Goal: Communication & Community: Answer question/provide support

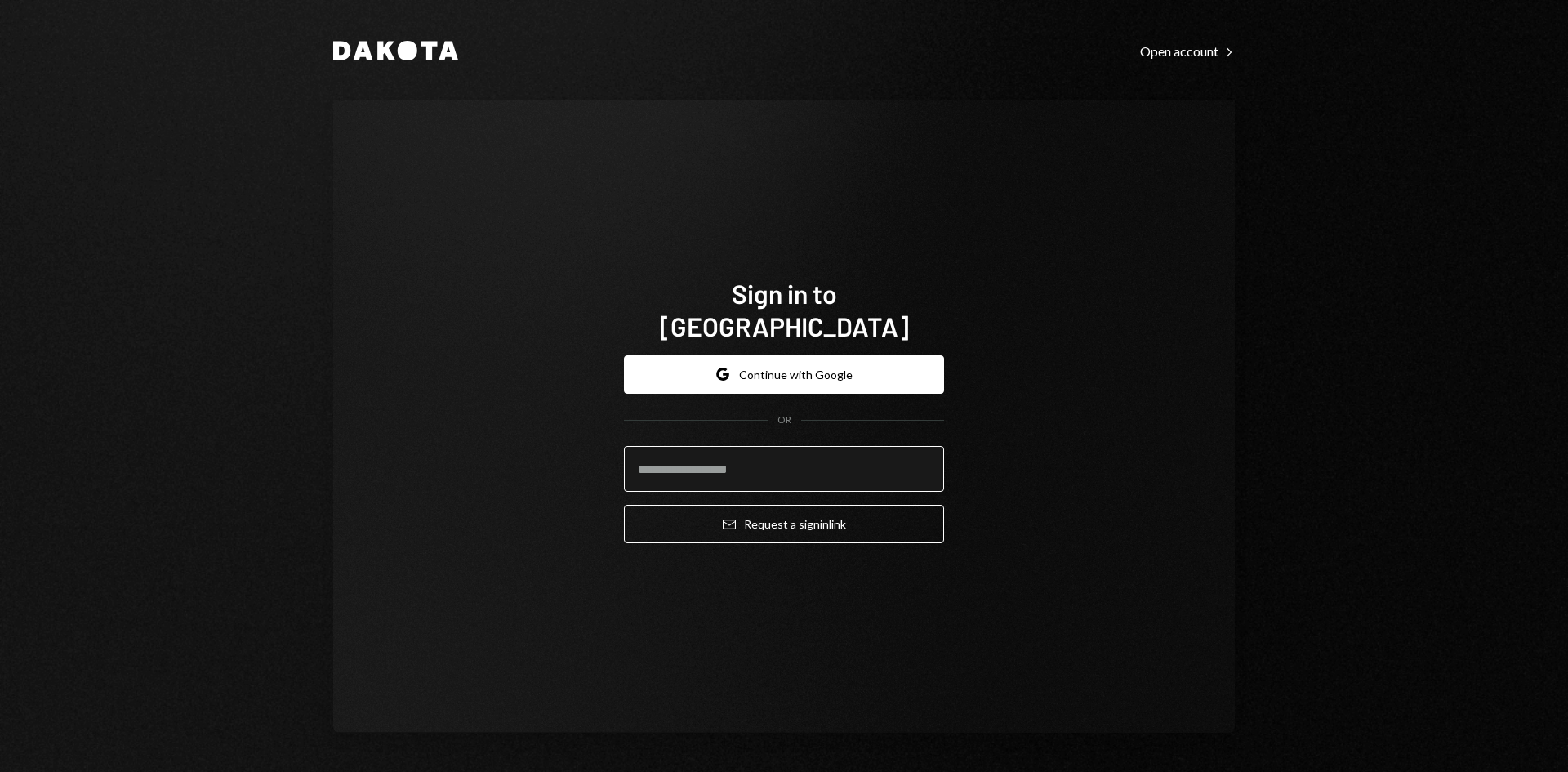
click at [696, 456] on input "email" at bounding box center [784, 468] width 321 height 46
click at [0, 771] on com-1password-button at bounding box center [0, 772] width 0 height 0
click at [672, 449] on input "email" at bounding box center [784, 468] width 321 height 46
type input "*"
click at [0, 771] on com-1password-button at bounding box center [0, 772] width 0 height 0
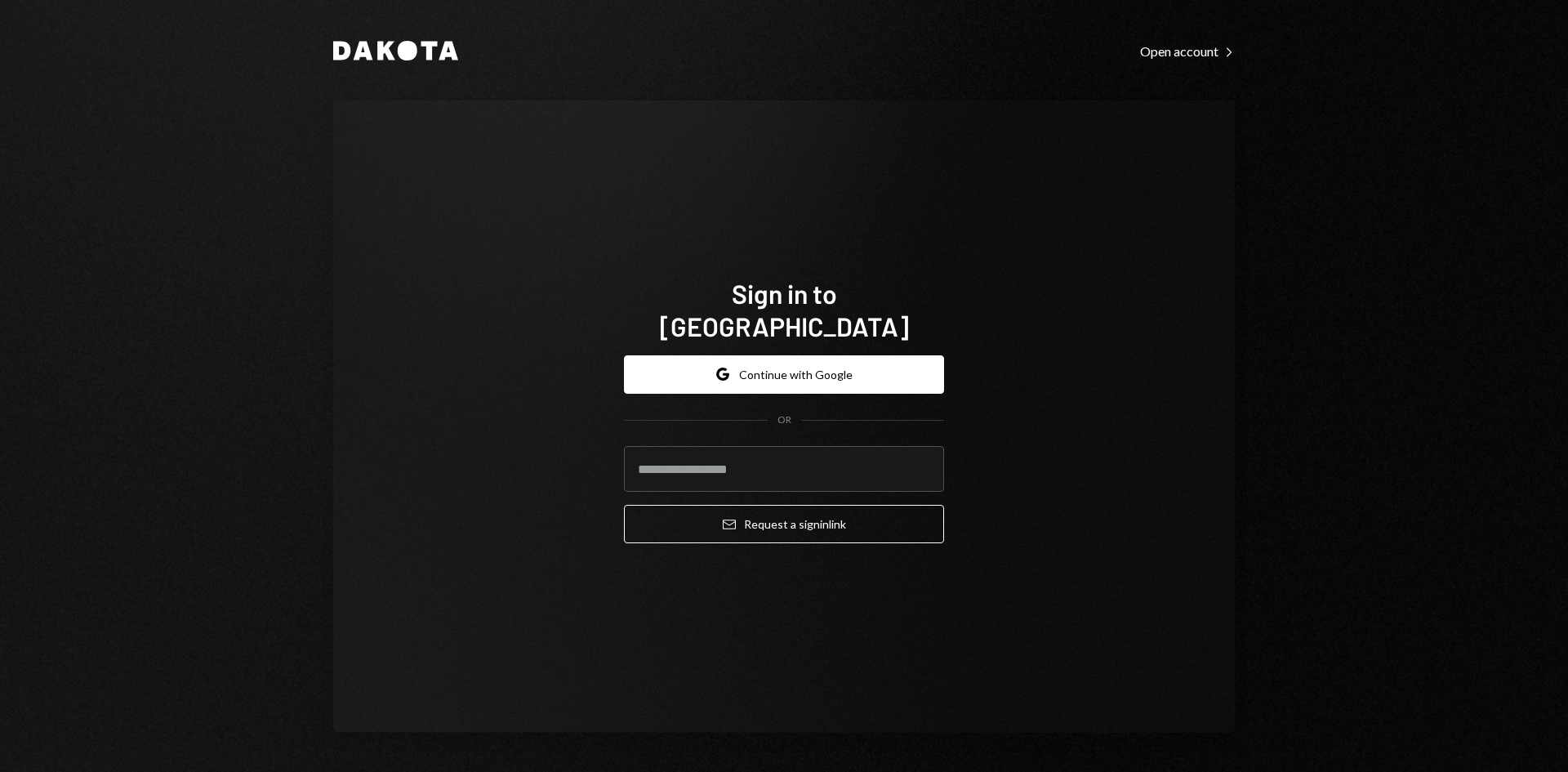
click at [0, 771] on com-1password-button at bounding box center [0, 772] width 0 height 0
click at [744, 463] on input "email" at bounding box center [784, 468] width 321 height 46
type input "*"
type input "**********"
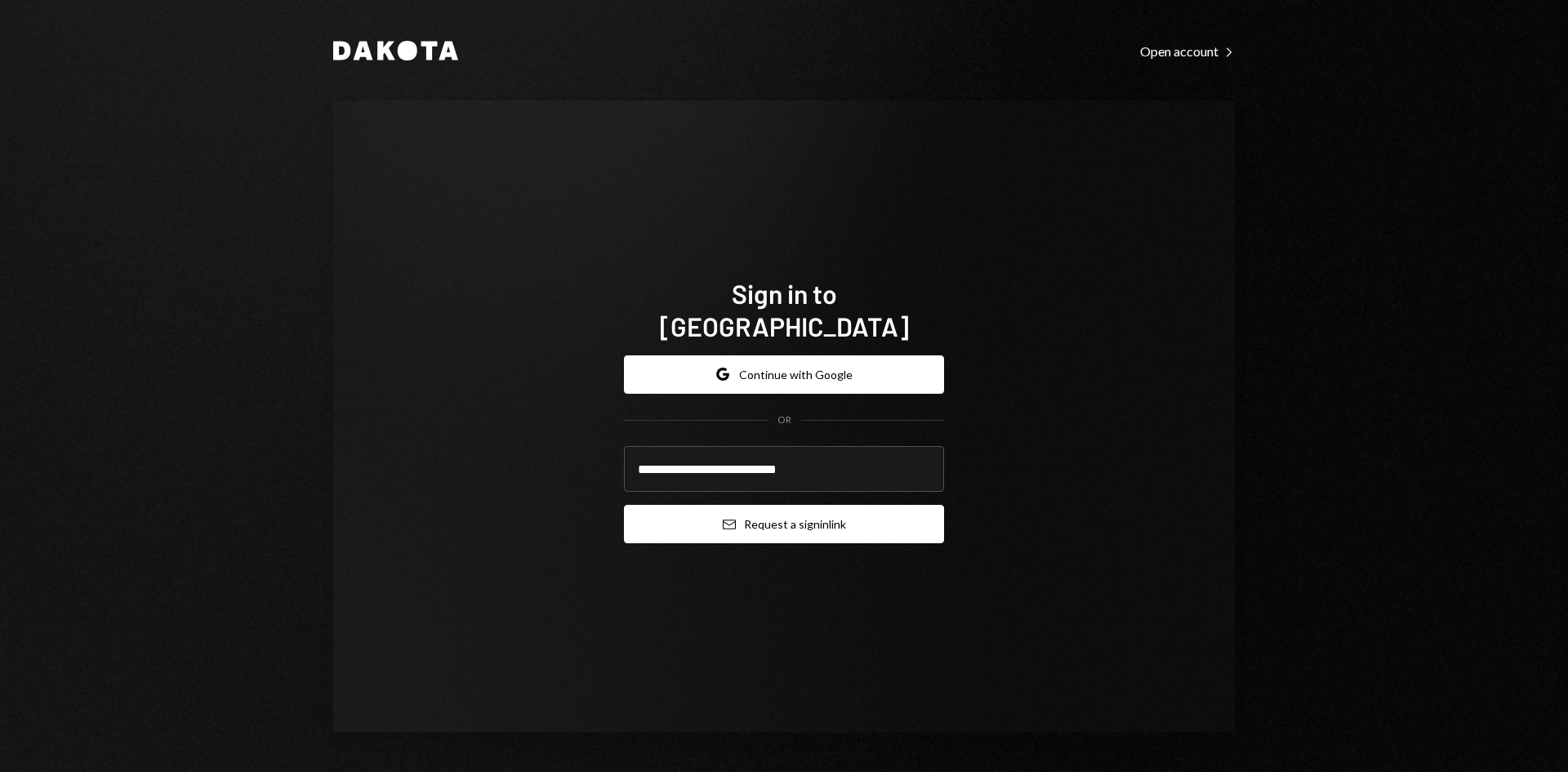
click at [743, 508] on button "Email Request a sign in link" at bounding box center [784, 524] width 321 height 38
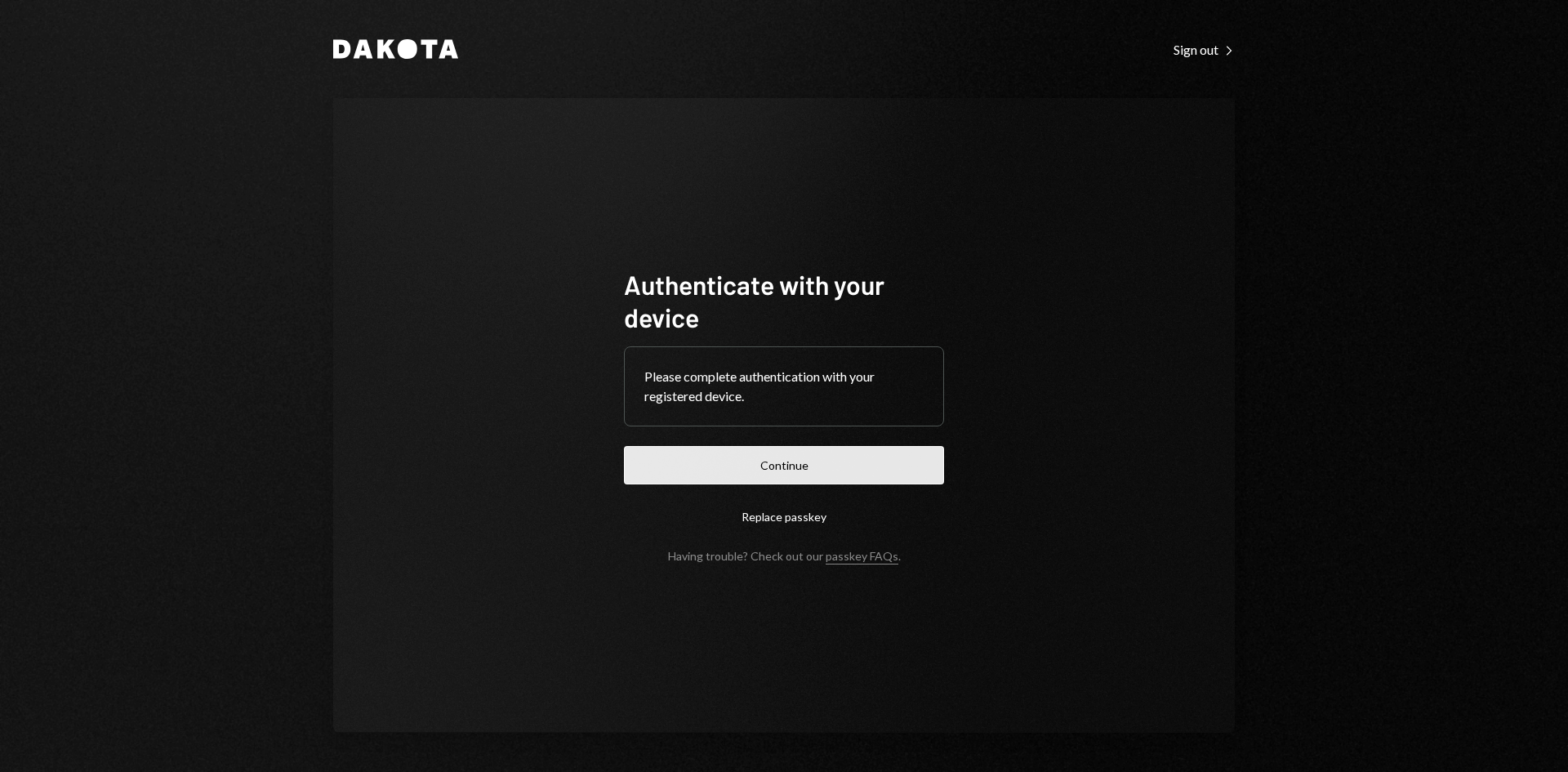
click at [767, 472] on button "Continue" at bounding box center [784, 465] width 321 height 38
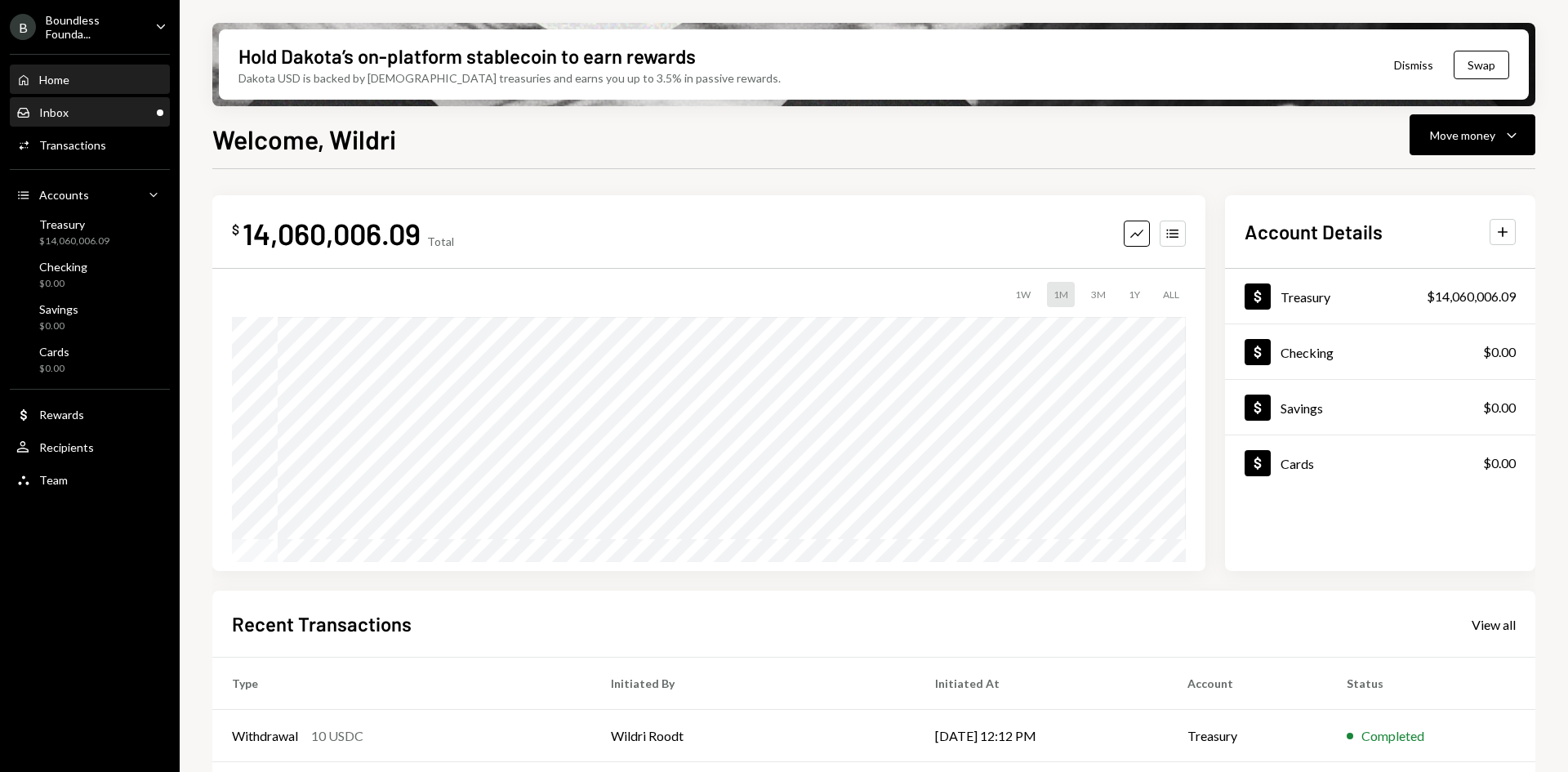
click at [108, 113] on div "Inbox Inbox" at bounding box center [89, 112] width 147 height 15
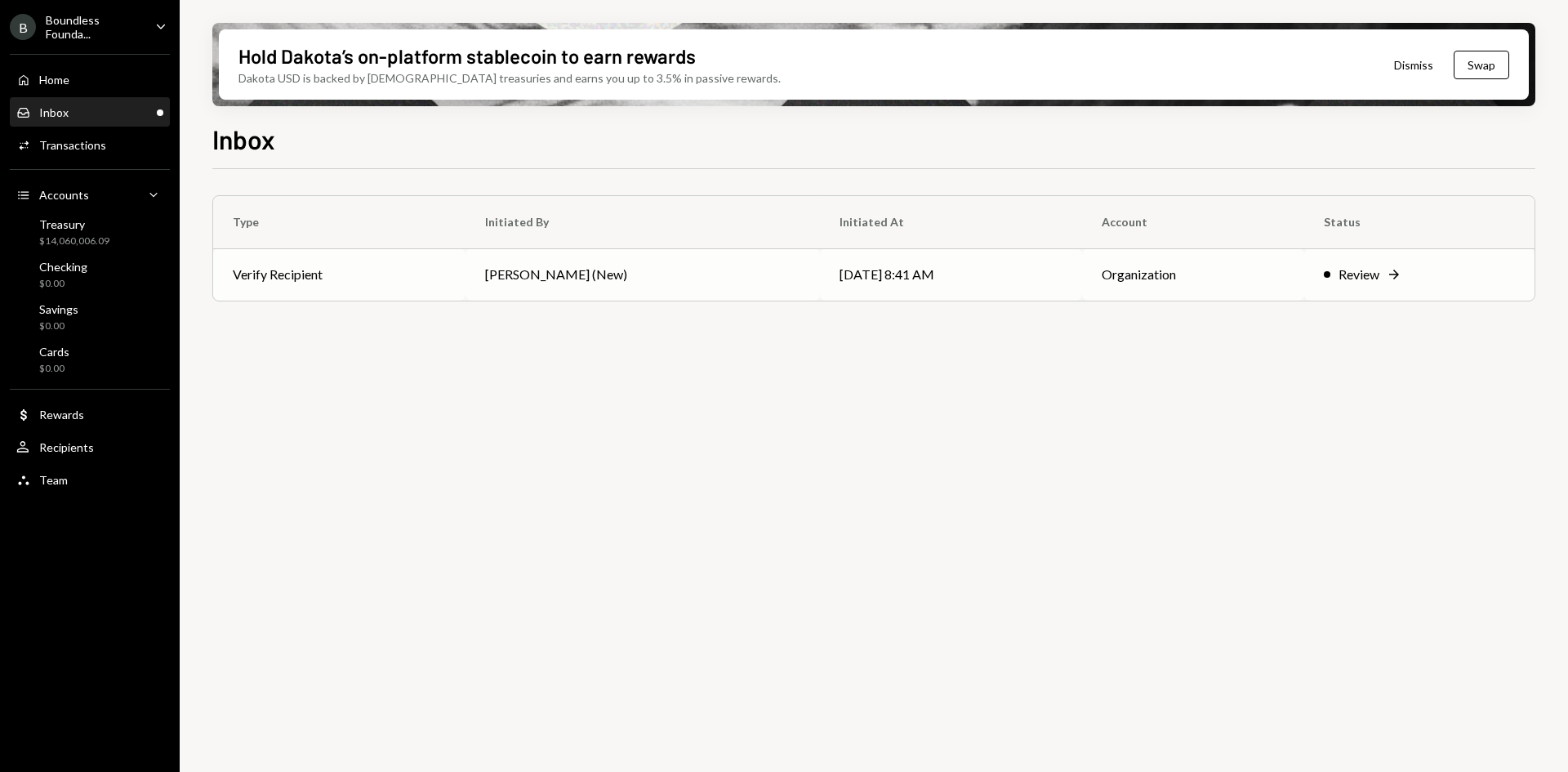
click at [666, 287] on td "[PERSON_NAME] (New)" at bounding box center [643, 274] width 354 height 52
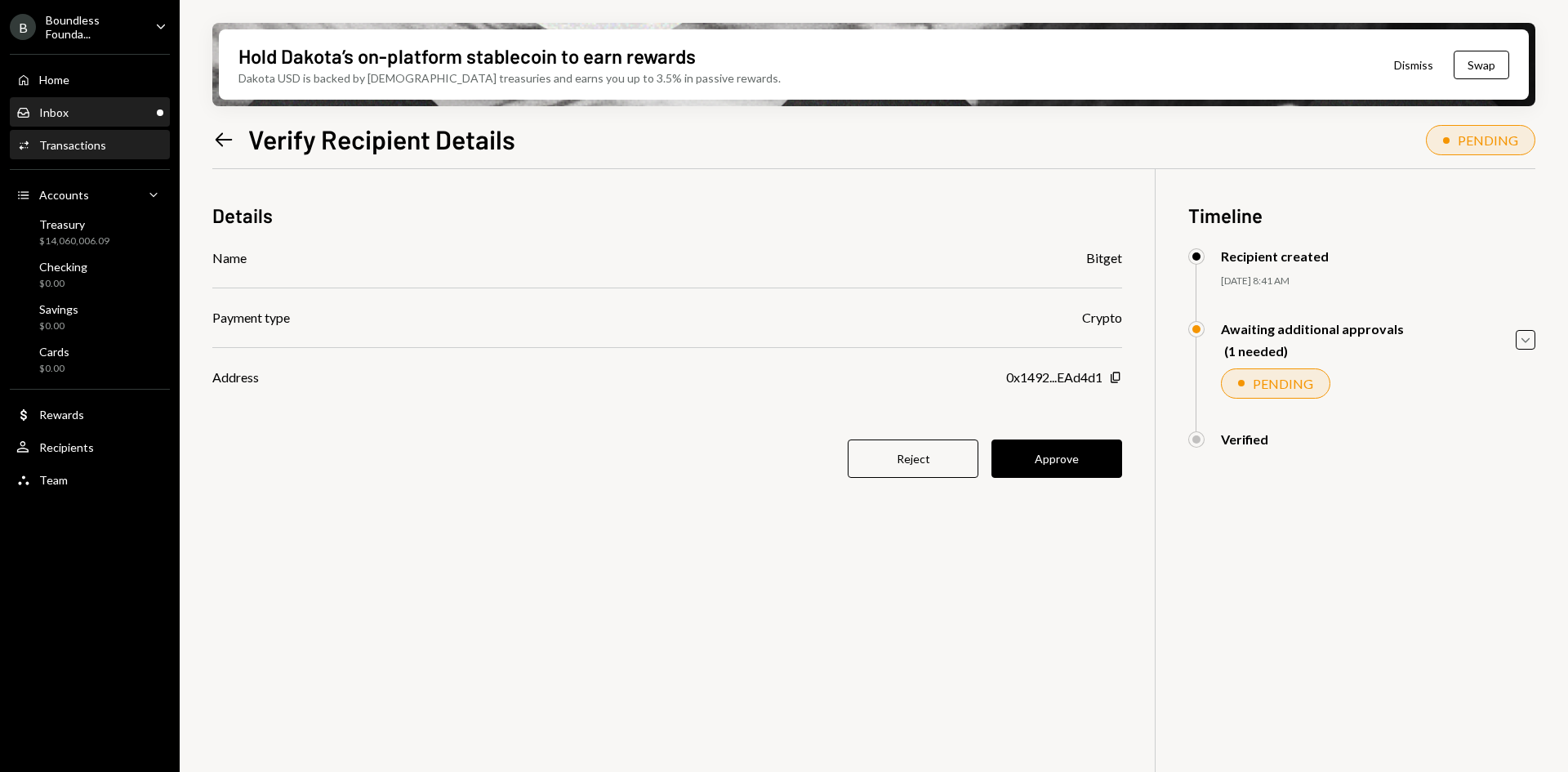
click at [55, 109] on div "Inbox" at bounding box center [54, 112] width 30 height 14
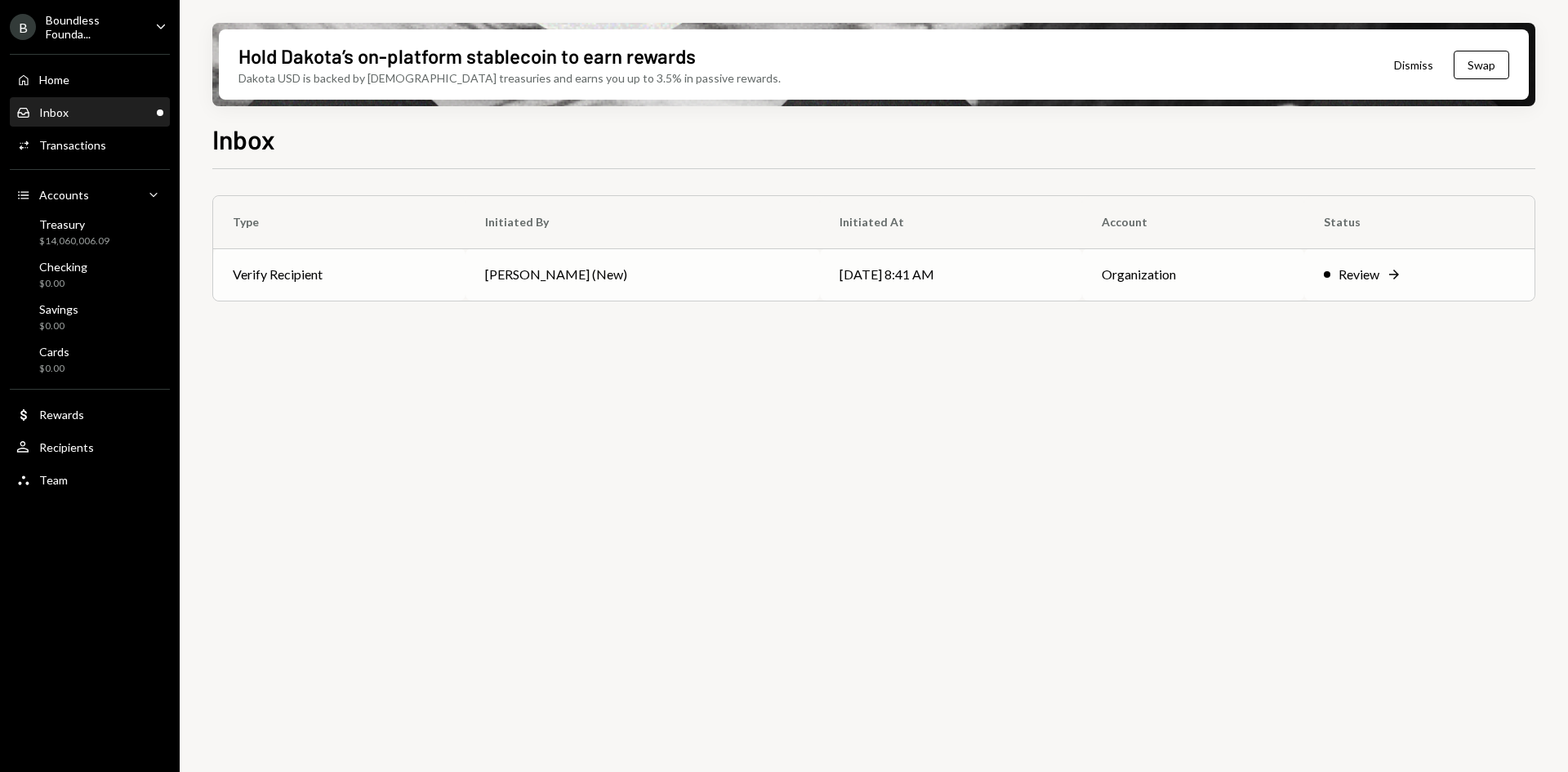
click at [684, 283] on td "[PERSON_NAME] (New)" at bounding box center [643, 274] width 354 height 52
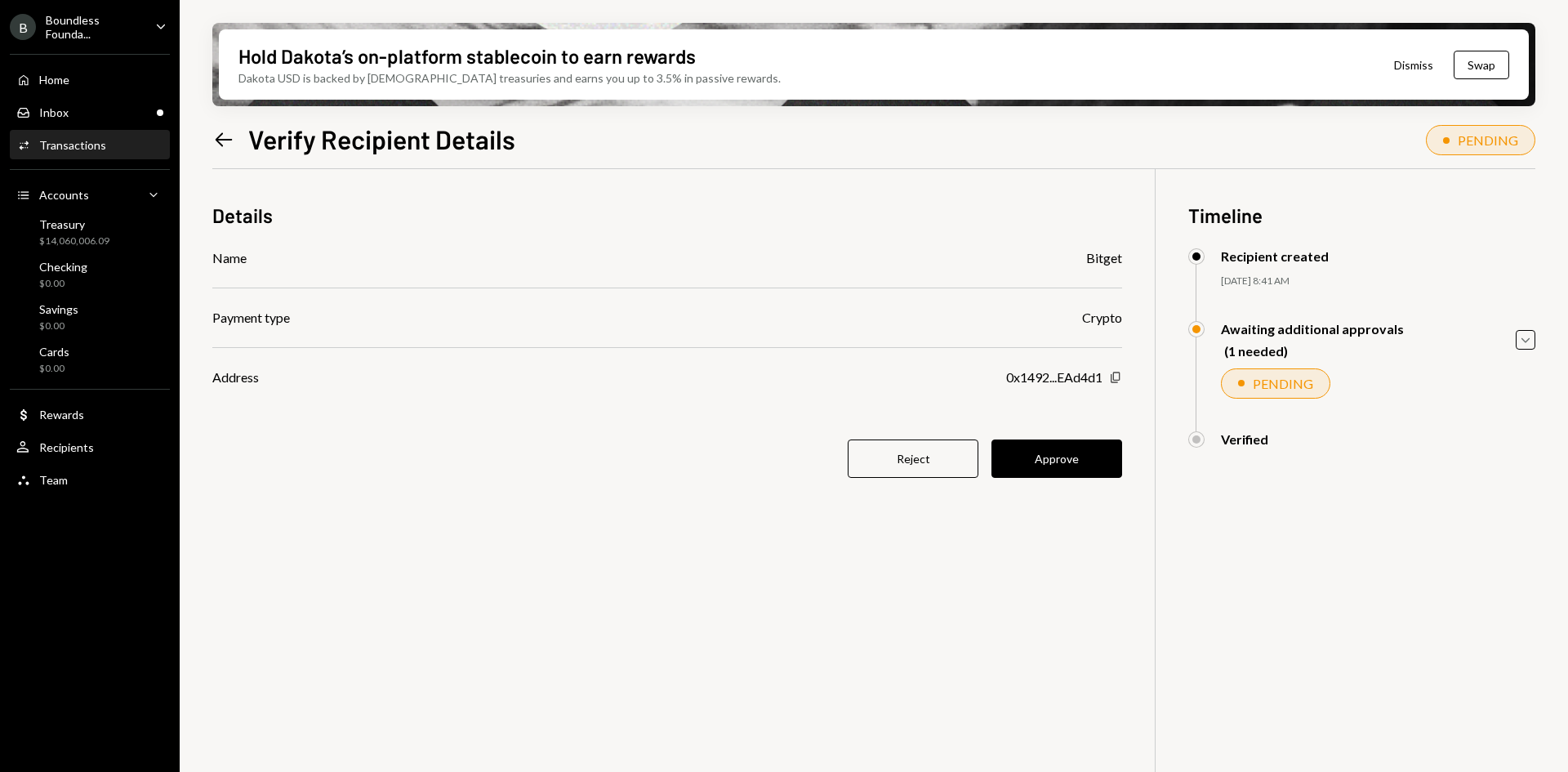
click at [1117, 380] on icon "Copy" at bounding box center [1115, 377] width 13 height 13
click at [1063, 458] on button "Approve" at bounding box center [1056, 459] width 130 height 38
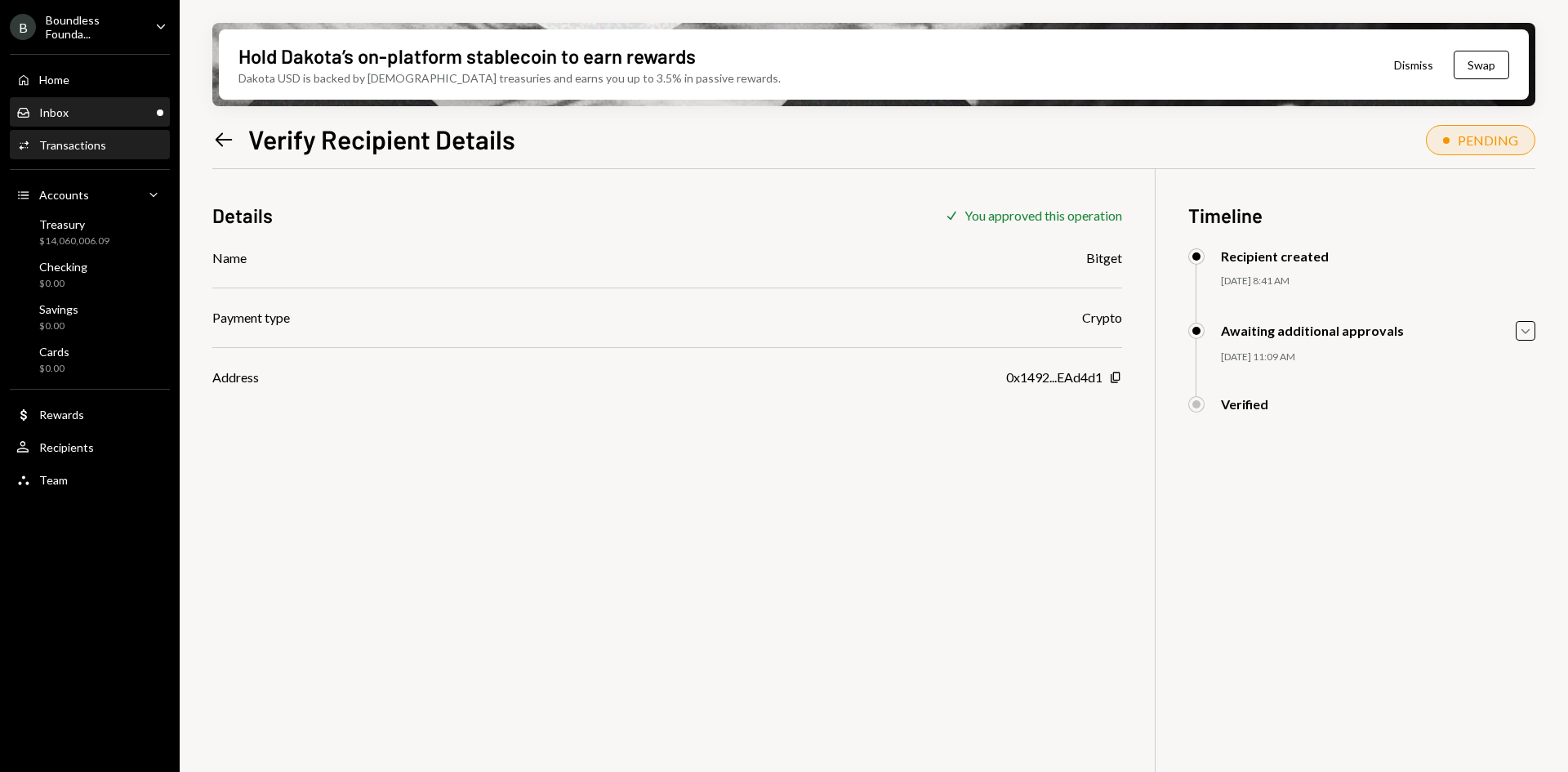
click at [83, 107] on div "Inbox Inbox" at bounding box center [89, 112] width 147 height 15
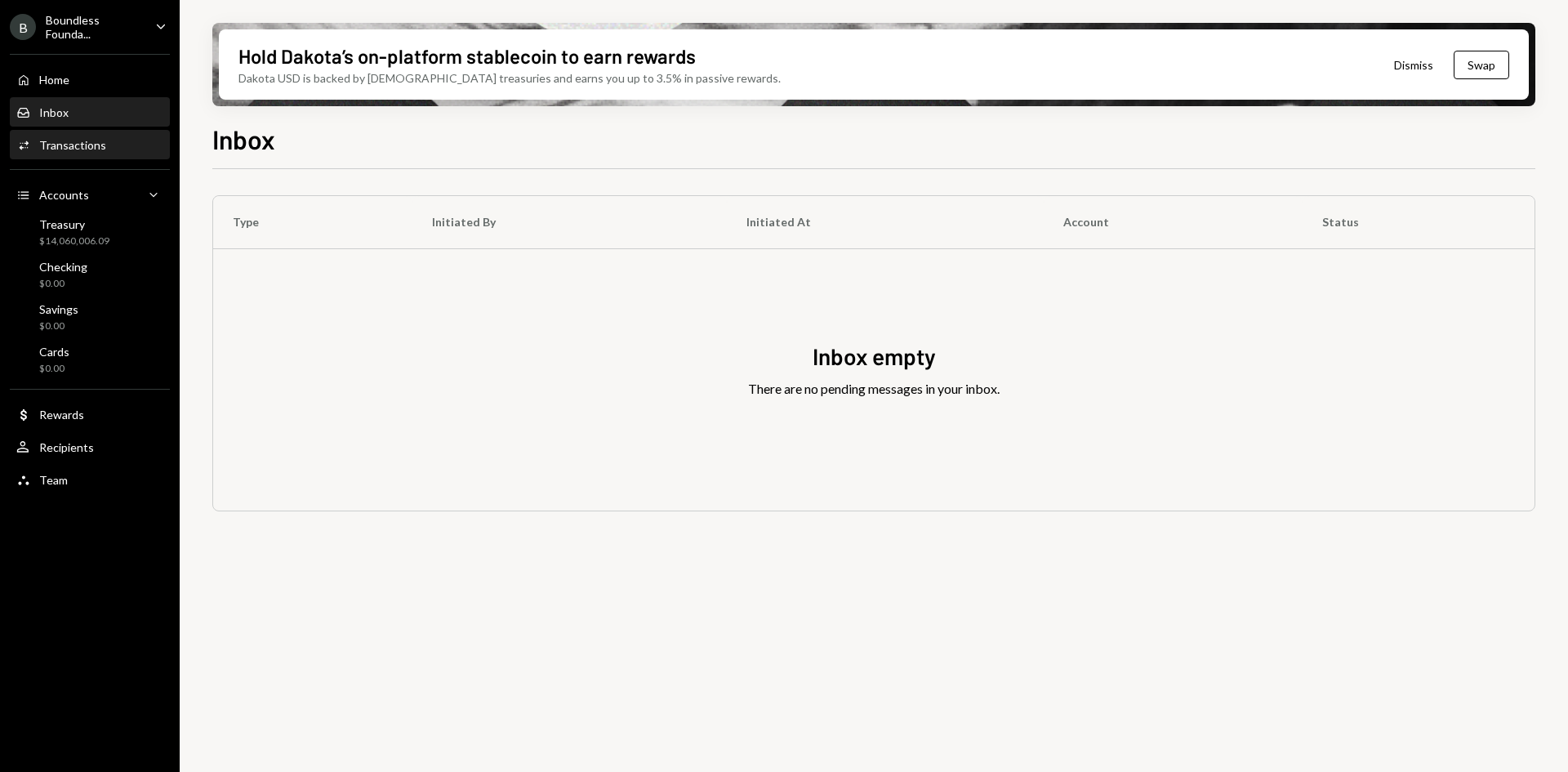
click at [86, 143] on div "Transactions" at bounding box center [72, 145] width 67 height 14
